Goal: Check status: Check status

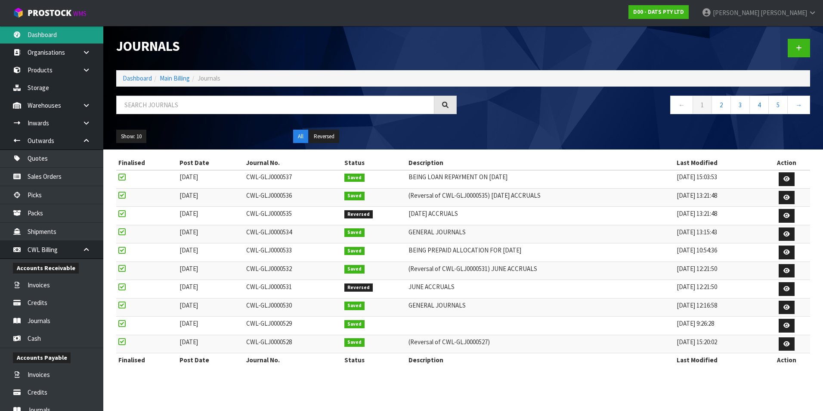
click at [57, 37] on link "Dashboard" at bounding box center [51, 35] width 103 height 18
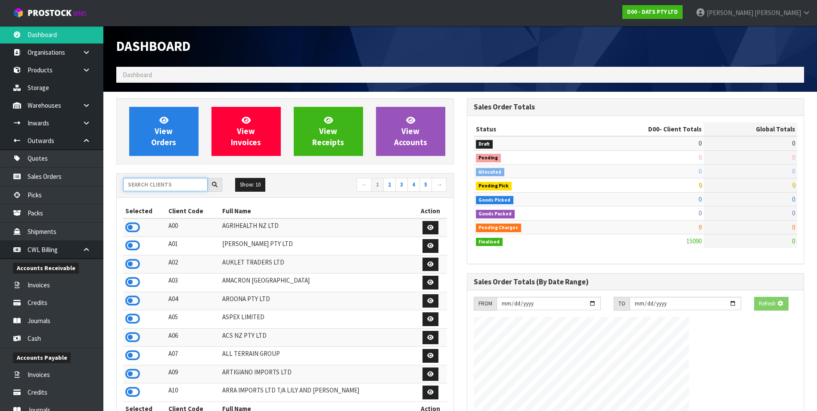
click at [145, 182] on input "text" at bounding box center [165, 184] width 84 height 13
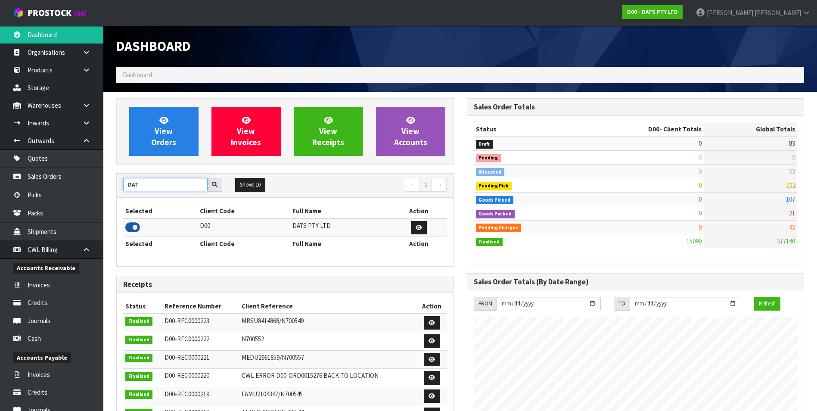
type input "DAT"
drag, startPoint x: 131, startPoint y: 225, endPoint x: 144, endPoint y: 192, distance: 35.2
click at [131, 224] on icon at bounding box center [132, 227] width 15 height 13
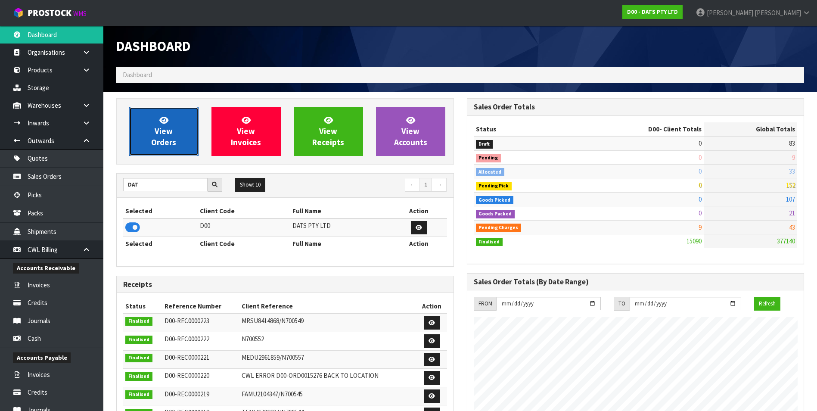
click at [157, 131] on span "View Orders" at bounding box center [163, 131] width 25 height 32
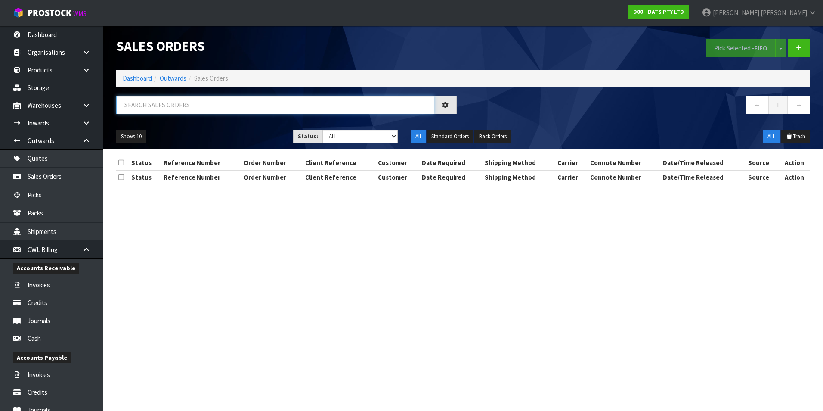
click at [154, 104] on input "text" at bounding box center [275, 105] width 318 height 19
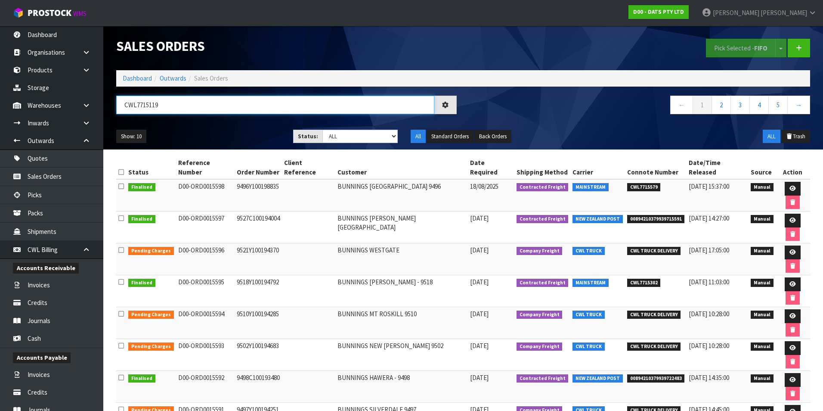
type input "CWL7715119"
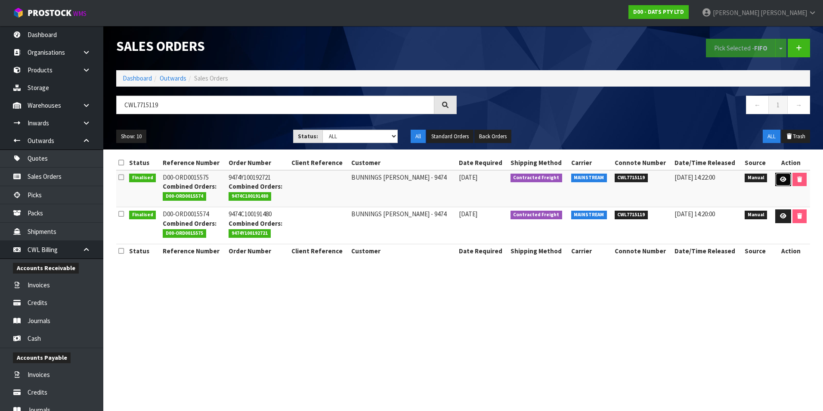
click at [780, 179] on icon at bounding box center [783, 180] width 6 height 6
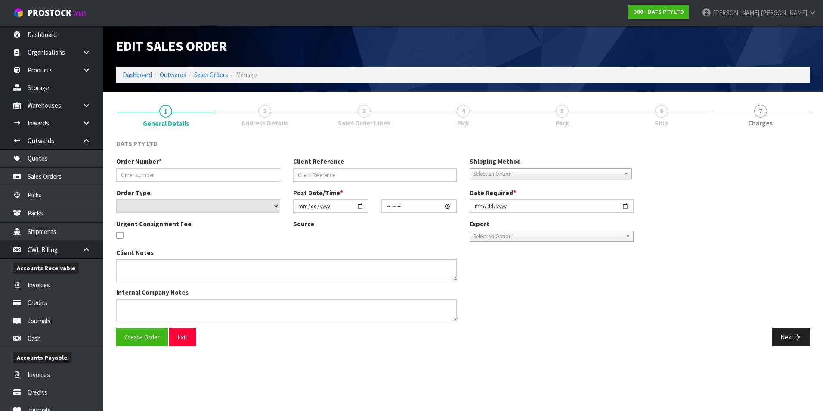
type input "9474Y100192721"
select select "number:0"
type input "[DATE]"
type input "09:39:00.000"
type input "[DATE]"
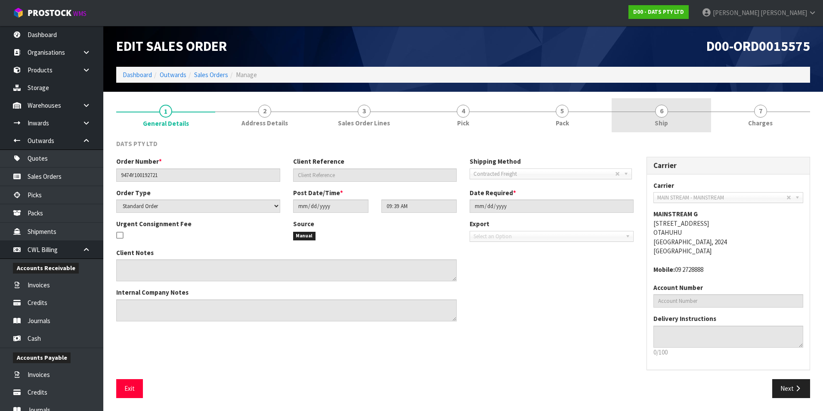
click at [664, 116] on span "6" at bounding box center [661, 111] width 13 height 13
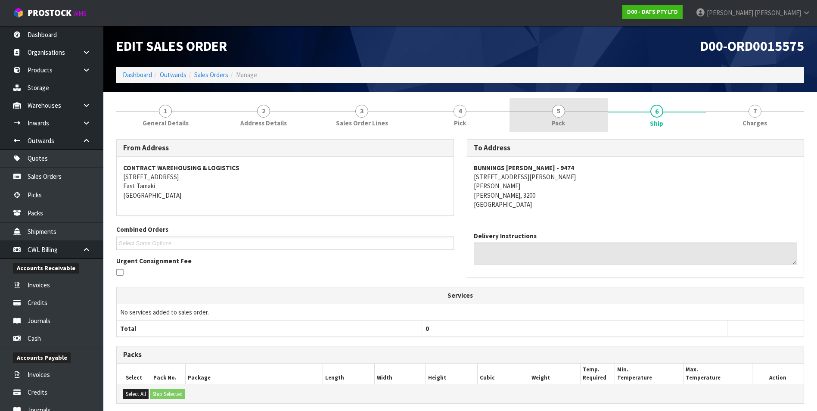
click at [567, 116] on link "5 Pack" at bounding box center [558, 115] width 98 height 34
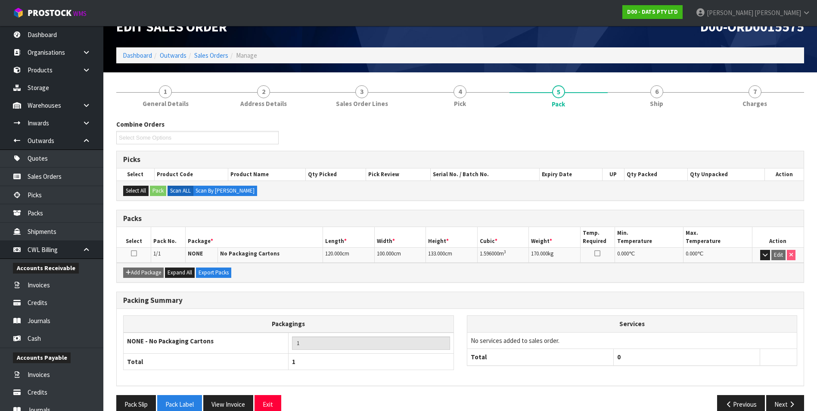
scroll to position [35, 0]
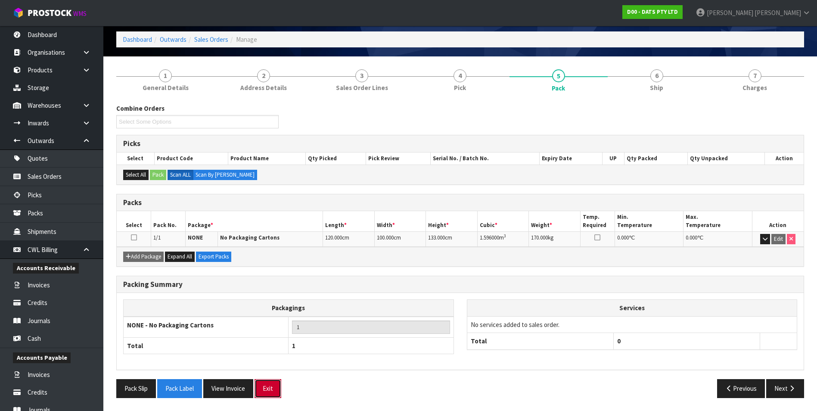
click at [273, 394] on button "Exit" at bounding box center [267, 388] width 27 height 19
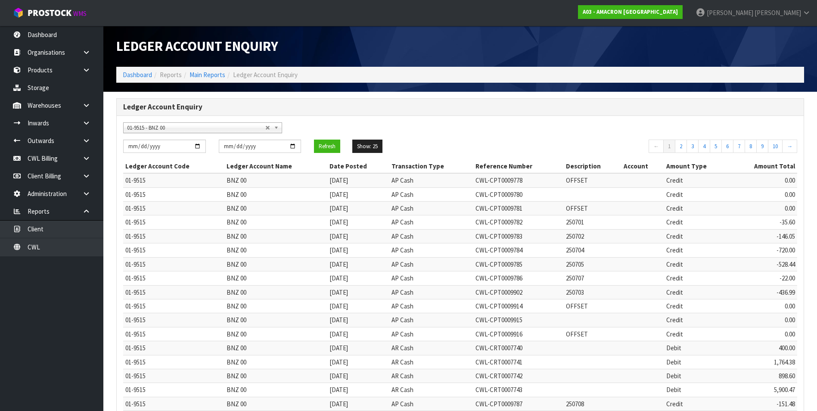
scroll to position [165, 0]
